Goal: Task Accomplishment & Management: Manage account settings

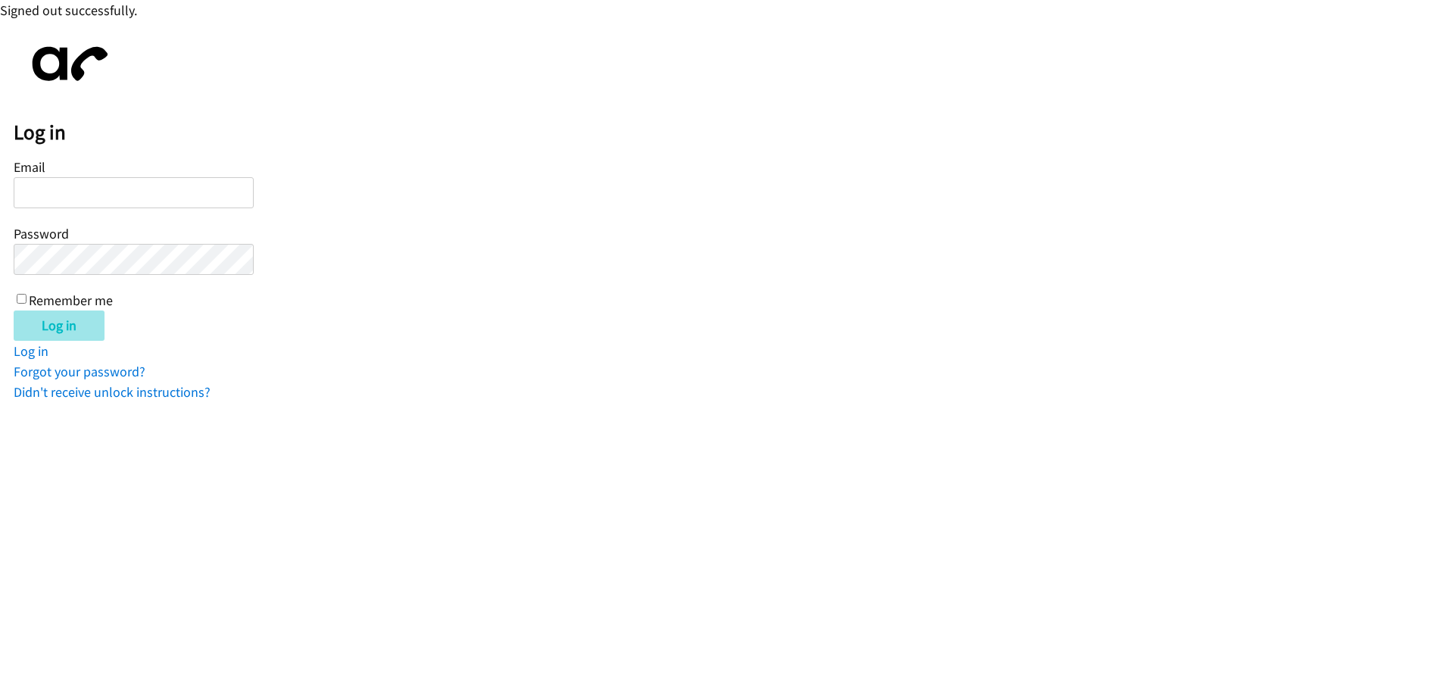
type input "[EMAIL_ADDRESS][DOMAIN_NAME]"
click at [41, 327] on input "Log in" at bounding box center [59, 325] width 91 height 30
type input "[EMAIL_ADDRESS][DOMAIN_NAME]"
click at [55, 322] on input "Log in" at bounding box center [59, 325] width 91 height 30
